Goal: Information Seeking & Learning: Find specific fact

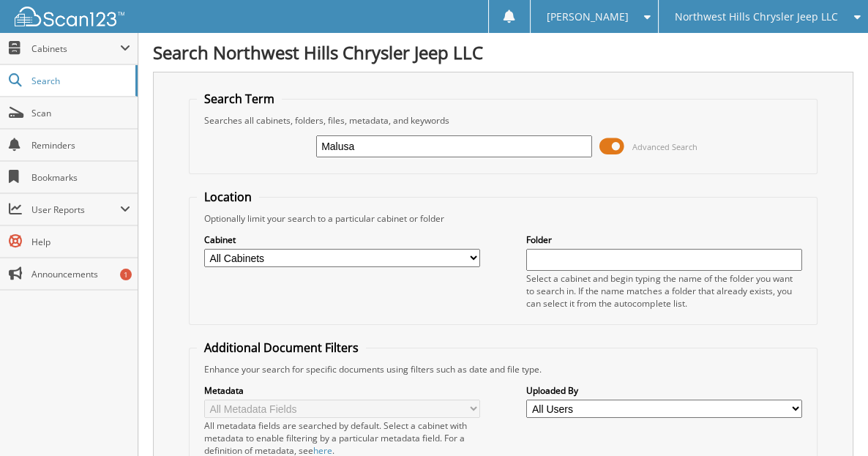
click at [368, 155] on input "Malusa" at bounding box center [454, 146] width 276 height 22
click at [72, 53] on span "Cabinets" at bounding box center [75, 48] width 89 height 12
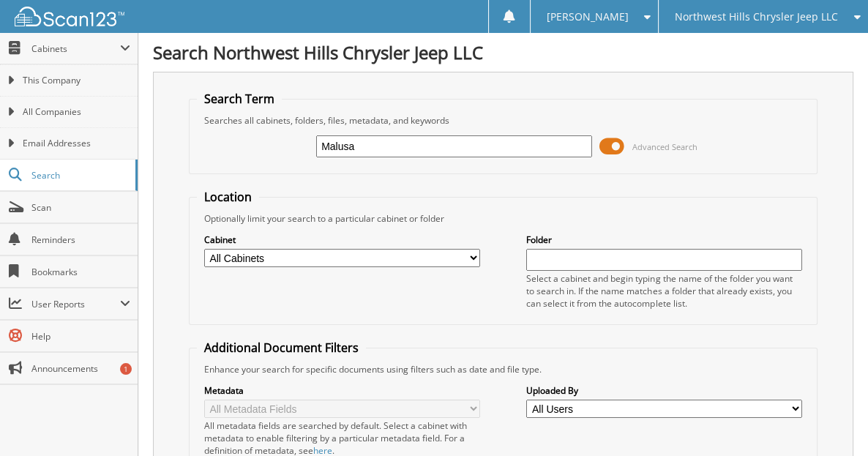
drag, startPoint x: 358, startPoint y: 149, endPoint x: 277, endPoint y: 158, distance: 81.7
click at [316, 157] on input "Malusa" at bounding box center [454, 146] width 276 height 22
type input "July remits"
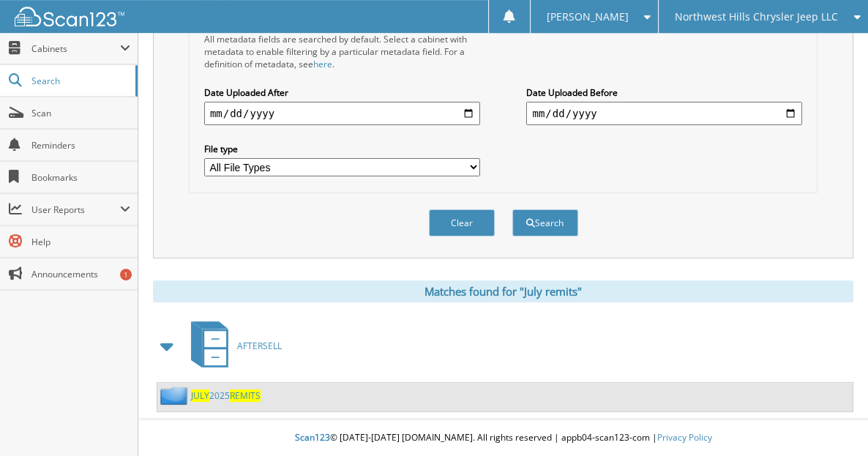
scroll to position [393, 0]
click at [219, 397] on link "JULY 2025 REMITS" at bounding box center [225, 395] width 69 height 12
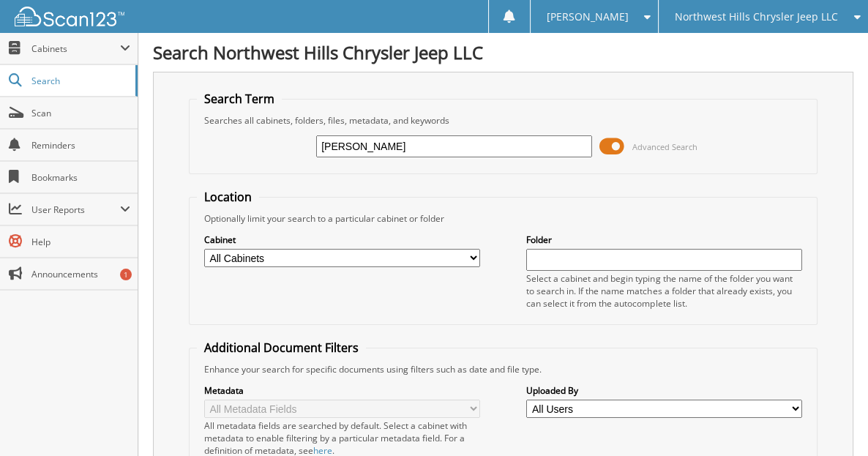
type input "[PERSON_NAME]"
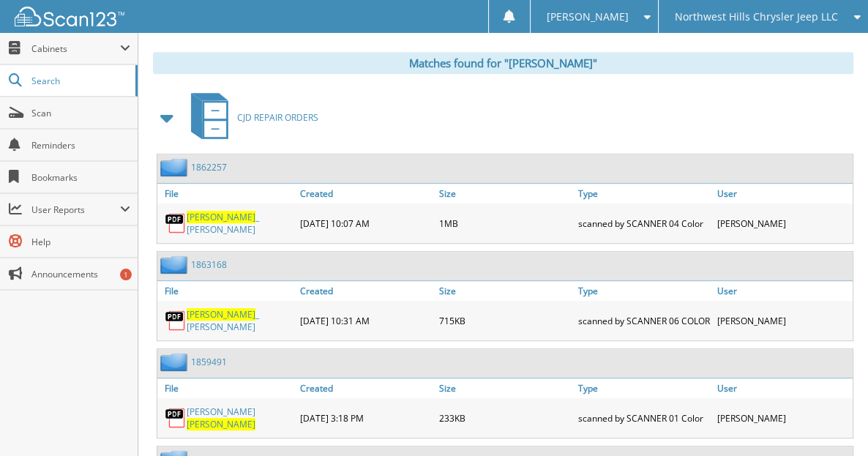
click at [158, 127] on span at bounding box center [167, 118] width 20 height 26
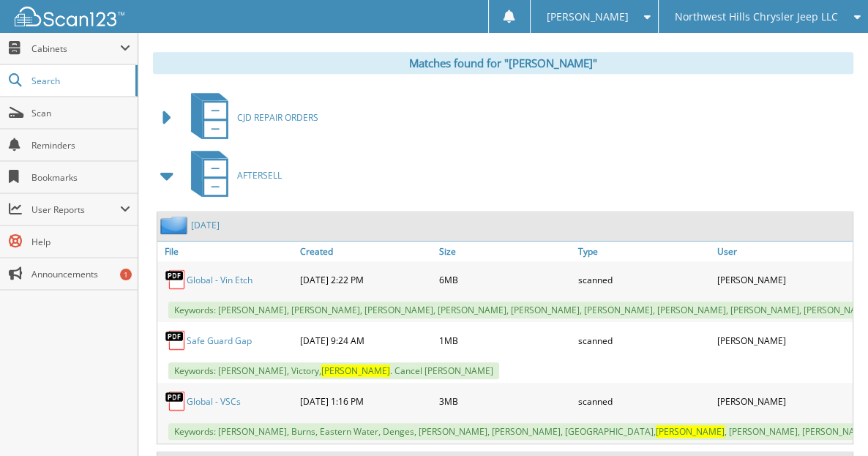
click at [167, 180] on span at bounding box center [167, 175] width 20 height 26
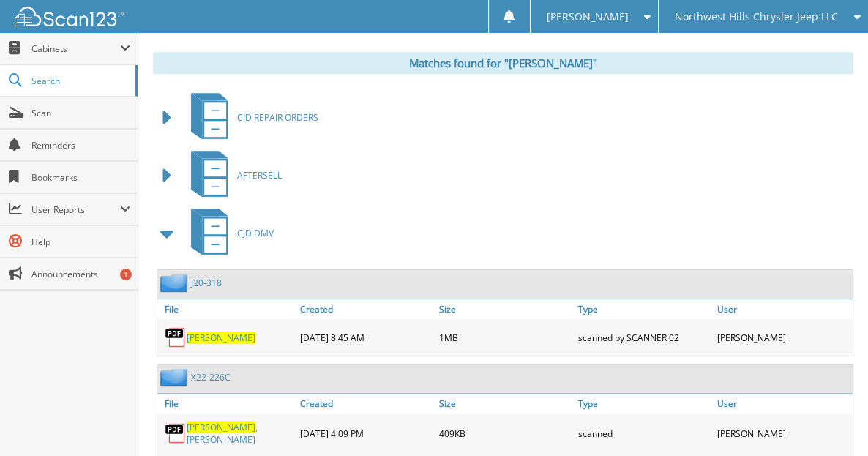
click at [170, 234] on span at bounding box center [167, 233] width 20 height 26
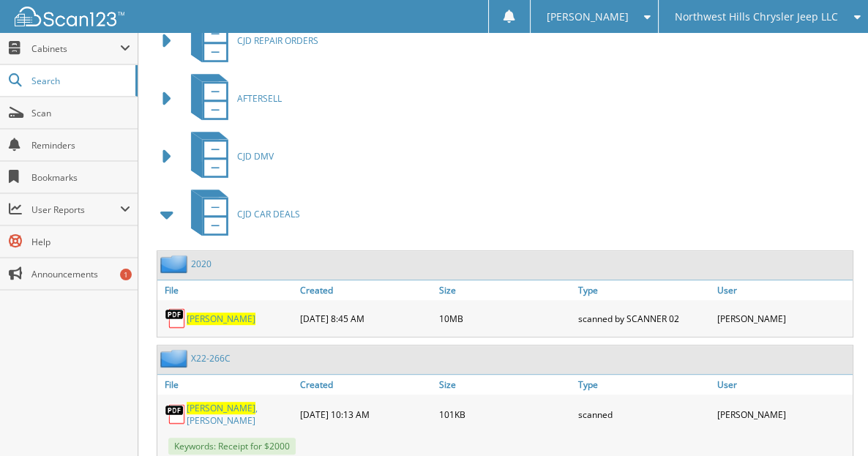
click at [170, 220] on span at bounding box center [167, 214] width 20 height 26
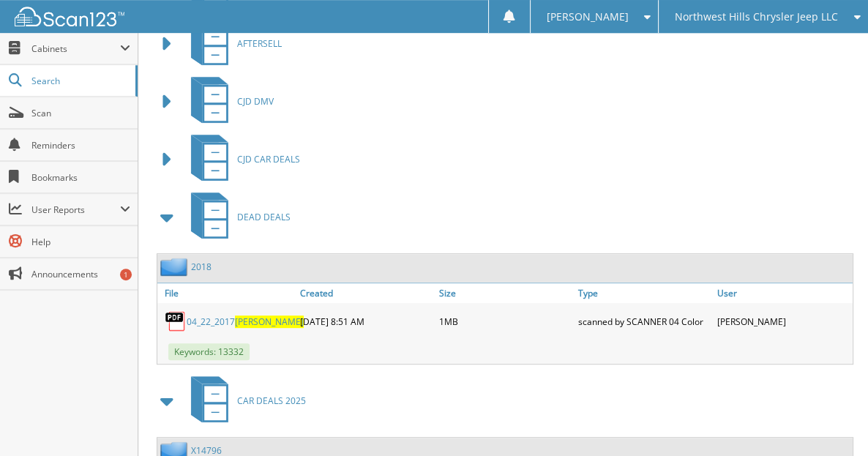
scroll to position [845, 0]
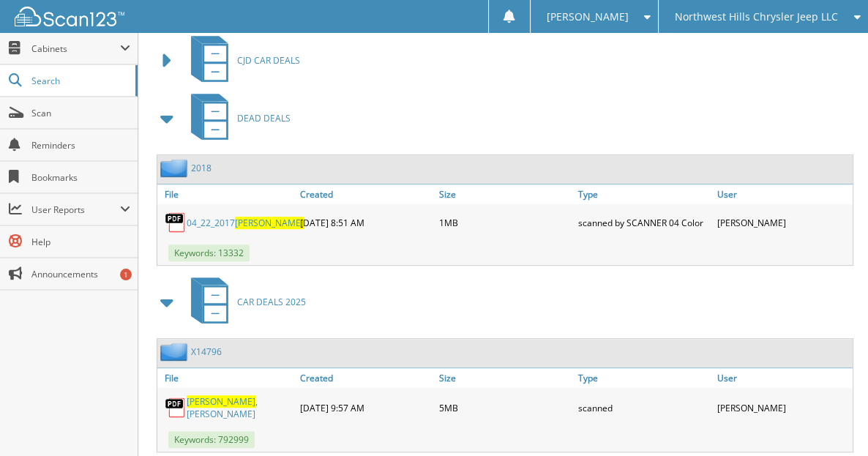
click at [174, 127] on span at bounding box center [167, 118] width 20 height 26
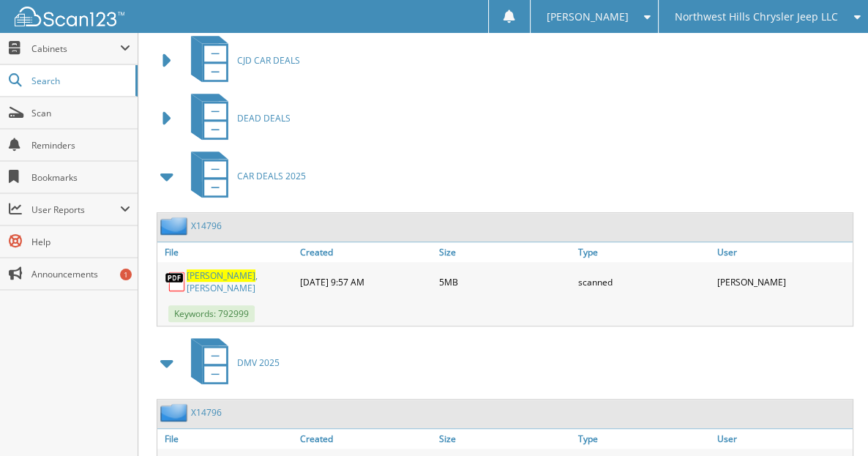
drag, startPoint x: 162, startPoint y: 183, endPoint x: 243, endPoint y: 203, distance: 83.0
click at [162, 184] on span at bounding box center [167, 176] width 20 height 26
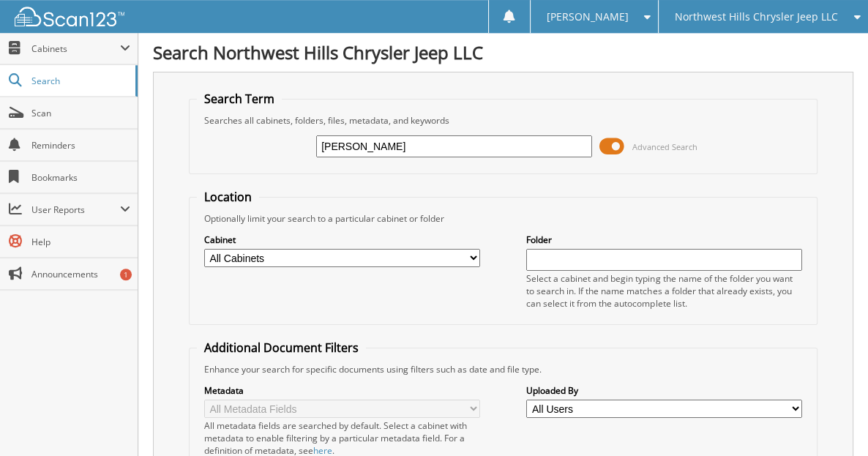
scroll to position [0, 0]
